Goal: Information Seeking & Learning: Understand process/instructions

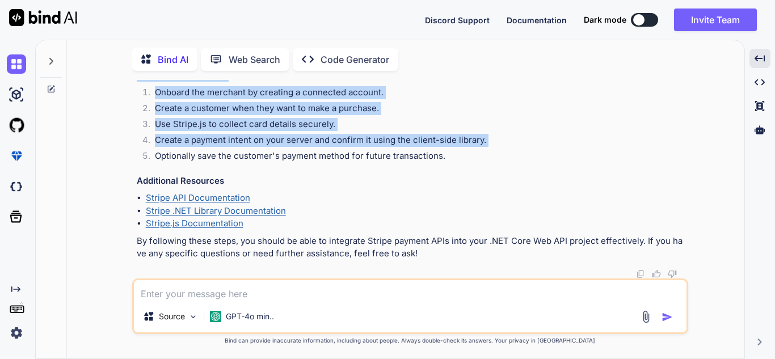
scroll to position [1345, 0]
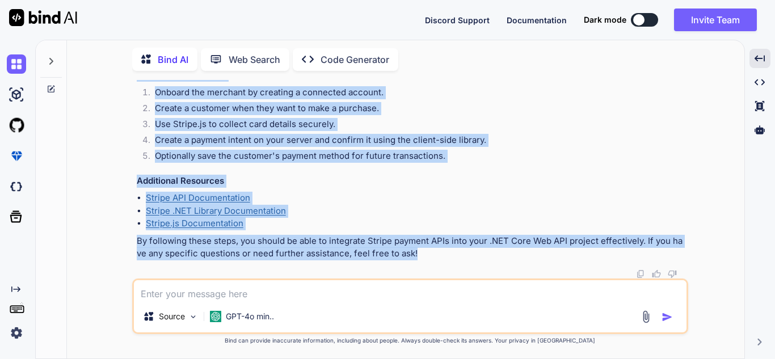
drag, startPoint x: 136, startPoint y: 217, endPoint x: 418, endPoint y: 255, distance: 284.6
click at [418, 255] on div "You i need to integrate stripe payment APIs in my .net core web API project. gu…" at bounding box center [412, 179] width 554 height 199
copy div "Integrating Stripe payment APIs into your .NET Core Web API project involves se…"
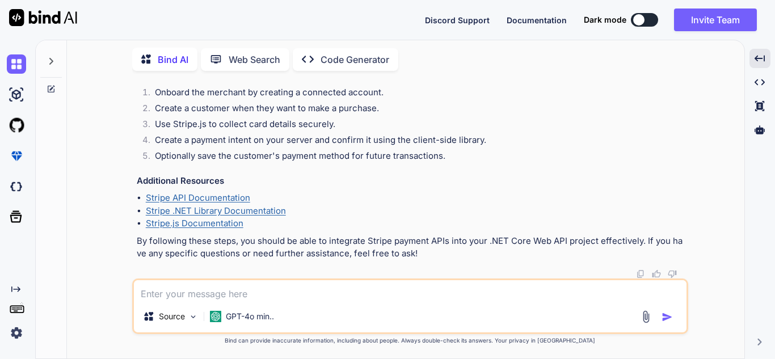
click at [281, 287] on textarea at bounding box center [410, 290] width 553 height 20
type textarea "give me a complete code with flow"
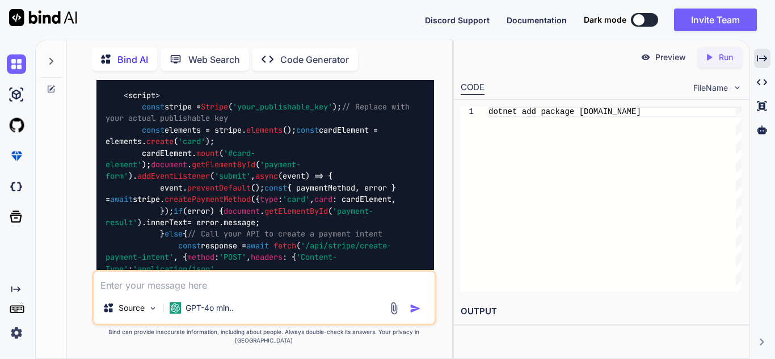
scroll to position [3176, 0]
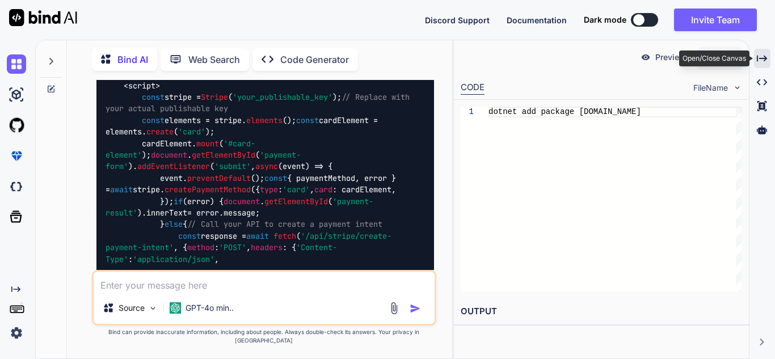
click at [760, 60] on icon "Created with Pixso." at bounding box center [762, 58] width 10 height 10
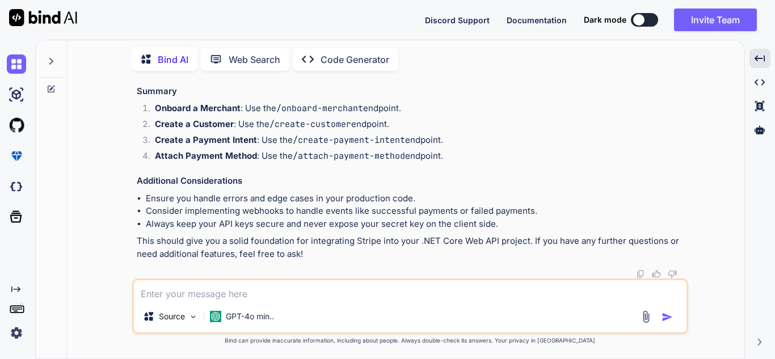
scroll to position [3911, 0]
click at [254, 290] on textarea at bounding box center [410, 290] width 553 height 20
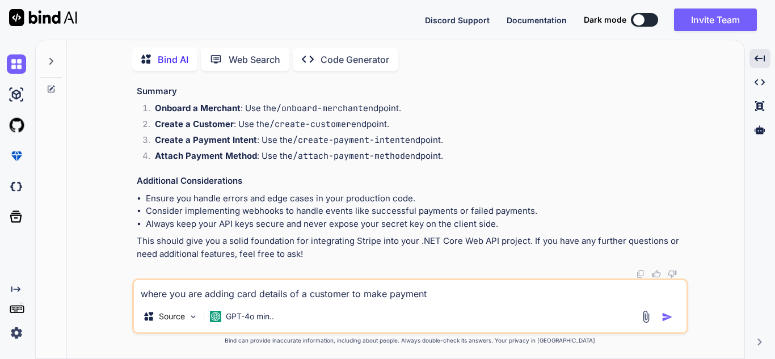
type textarea "where you are adding card details of a customer to make payment?"
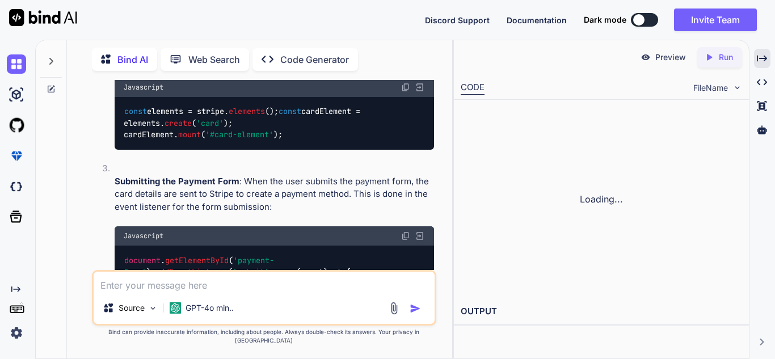
scroll to position [4542, 0]
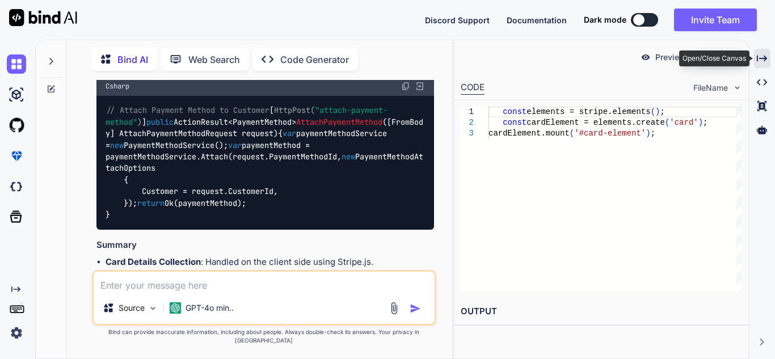
click at [761, 57] on icon "Created with Pixso." at bounding box center [762, 58] width 10 height 10
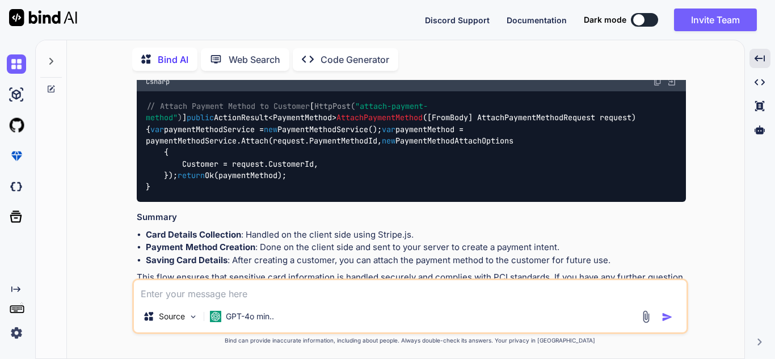
scroll to position [3803, 0]
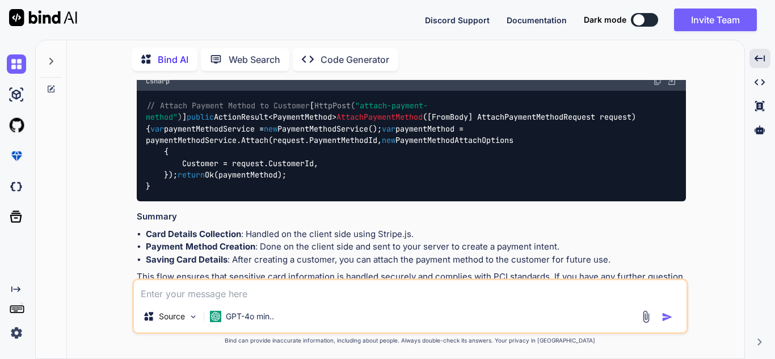
drag, startPoint x: 146, startPoint y: 153, endPoint x: 186, endPoint y: 127, distance: 47.5
copy code "<!DOCTYPE html > < html lang = "en" > < head > < meta charset = "UTF-8" > < met…"
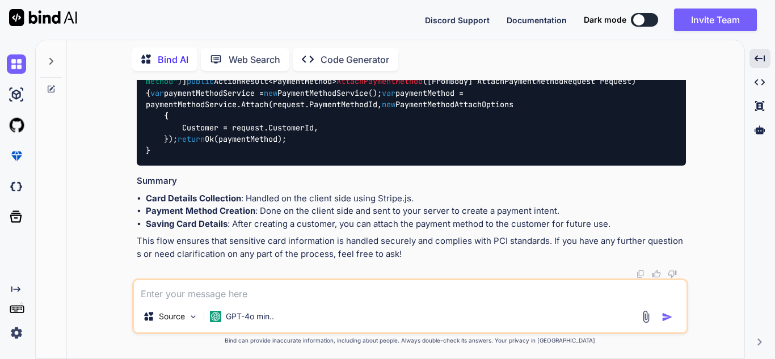
scroll to position [4857, 0]
click at [293, 295] on textarea at bounding box center [410, 290] width 553 height 20
type textarea "i"
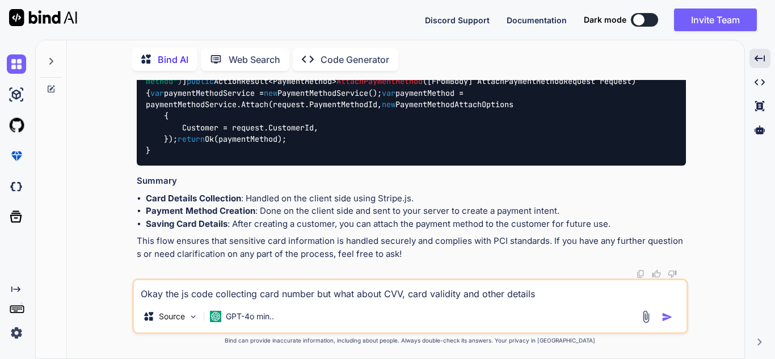
type textarea "Okay the js code collecting card number but what about CVV, card validity and o…"
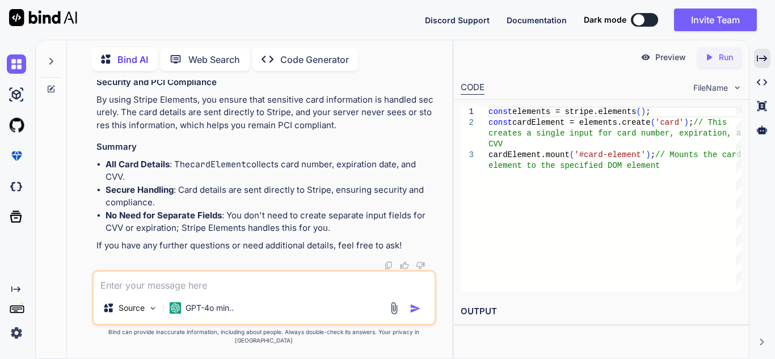
scroll to position [6141, 0]
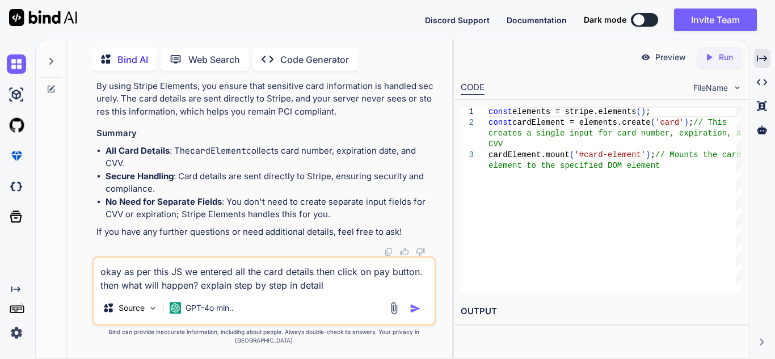
type textarea "okay as per this JS we entered all the card details then click on pay button. t…"
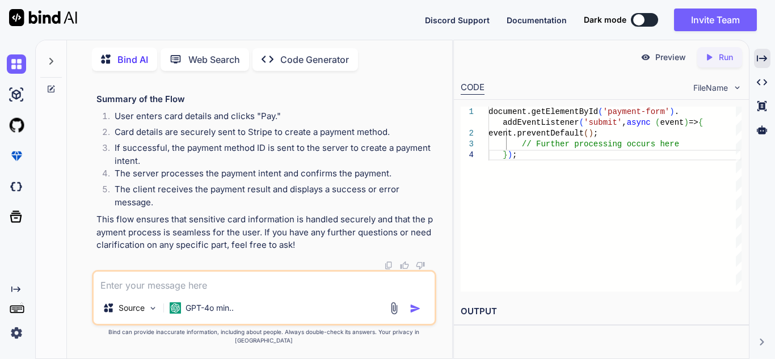
scroll to position [7504, 0]
drag, startPoint x: 224, startPoint y: 218, endPoint x: 144, endPoint y: 221, distance: 79.5
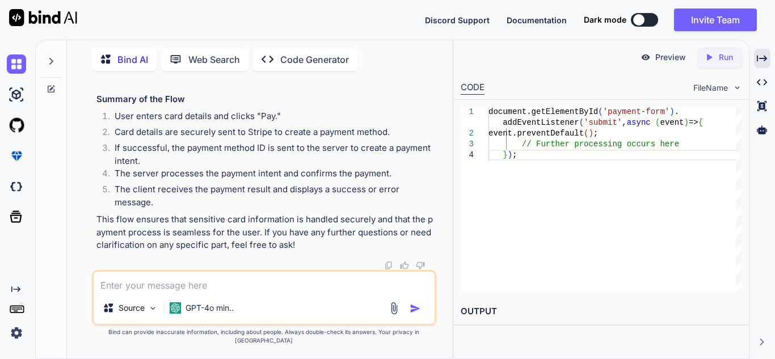
scroll to position [7787, 0]
click at [761, 56] on icon "Created with Pixso." at bounding box center [762, 58] width 10 height 10
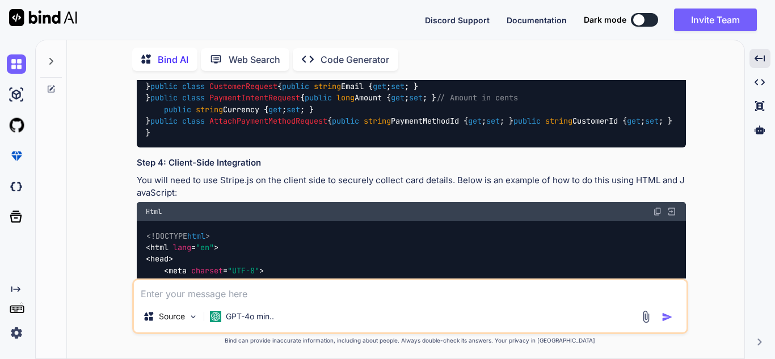
scroll to position [2362, 0]
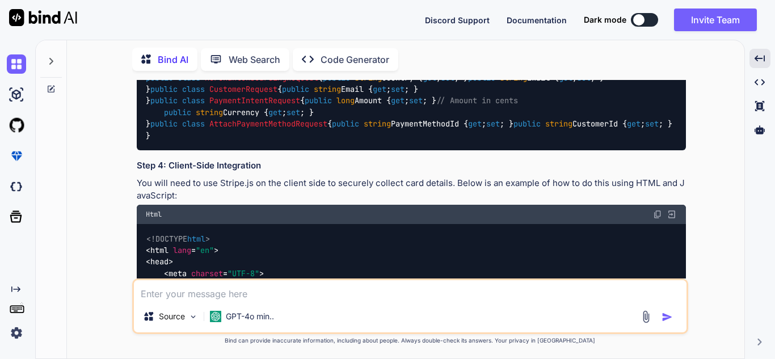
drag, startPoint x: 423, startPoint y: 217, endPoint x: 491, endPoint y: 218, distance: 68.1
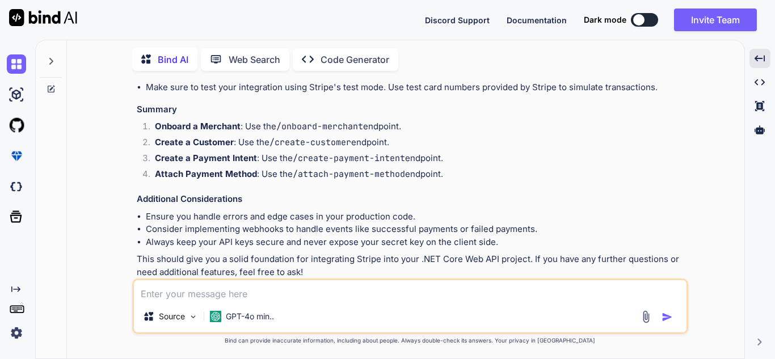
scroll to position [2930, 0]
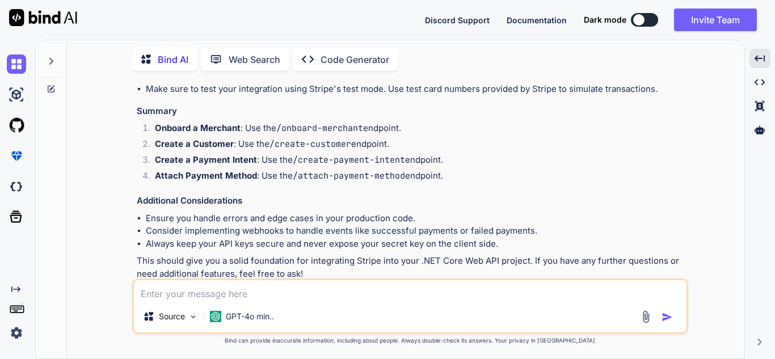
drag, startPoint x: 328, startPoint y: 203, endPoint x: 166, endPoint y: 207, distance: 161.3
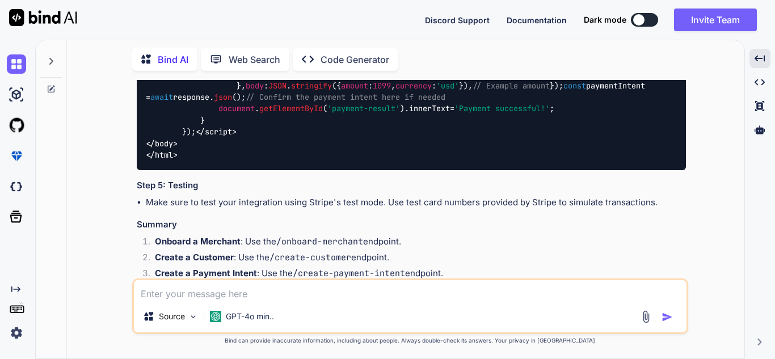
scroll to position [2873, 0]
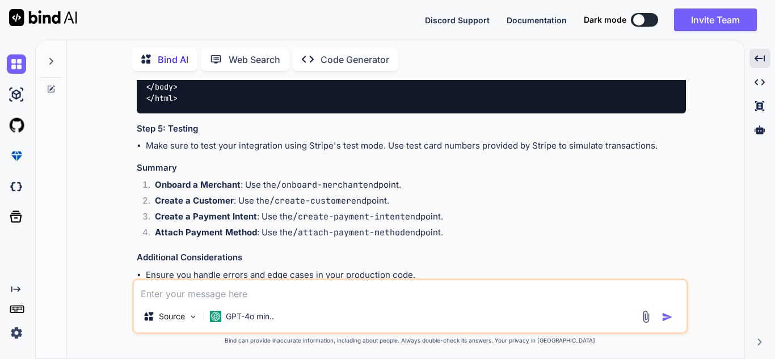
drag, startPoint x: 205, startPoint y: 167, endPoint x: 325, endPoint y: 167, distance: 119.8
drag, startPoint x: 250, startPoint y: 204, endPoint x: 297, endPoint y: 209, distance: 46.8
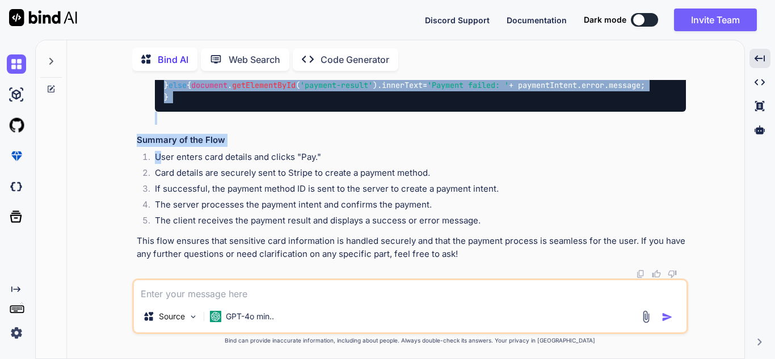
scroll to position [7358, 0]
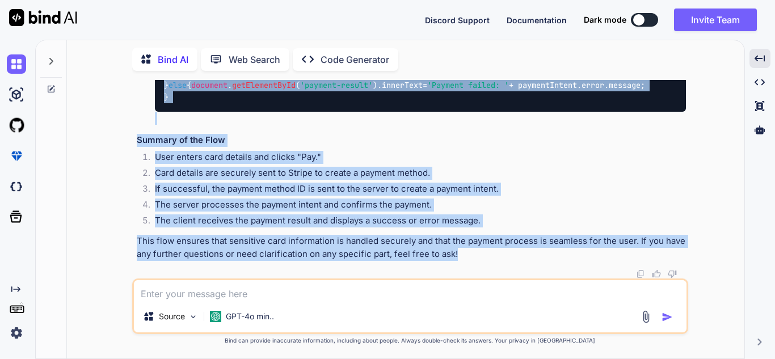
drag, startPoint x: 137, startPoint y: 132, endPoint x: 454, endPoint y: 252, distance: 338.9
click at [454, 252] on div "You i need to integrate stripe payment APIs in my .net core web API project. gu…" at bounding box center [412, 179] width 554 height 199
copy div "Sure! Below is a complete example of how to integrate Stripe payment APIs into …"
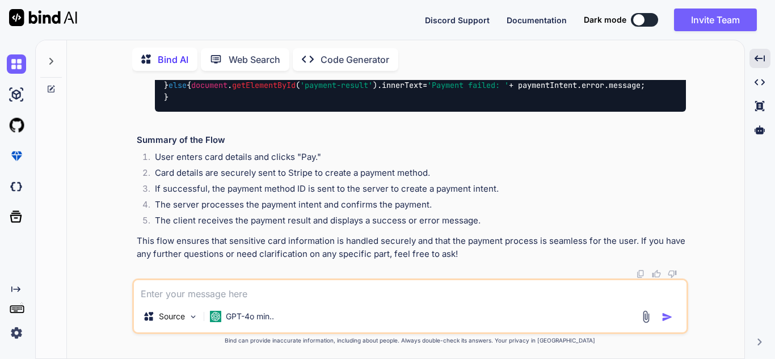
scroll to position [7244, 0]
click at [724, 174] on div "You i need to integrate stripe payment APIs in my .net core web API project. gu…" at bounding box center [410, 219] width 669 height 279
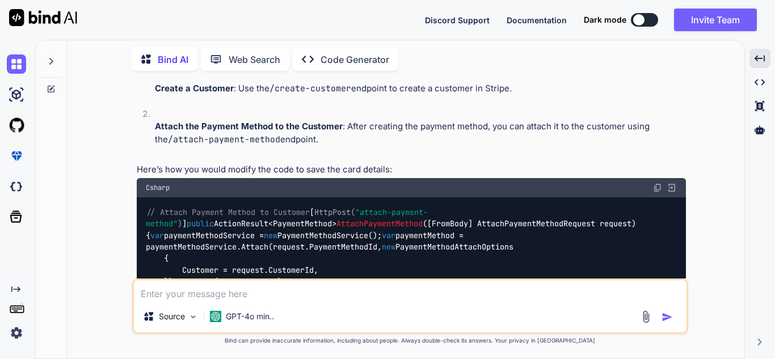
scroll to position [3781, 0]
